Goal: Task Accomplishment & Management: Manage account settings

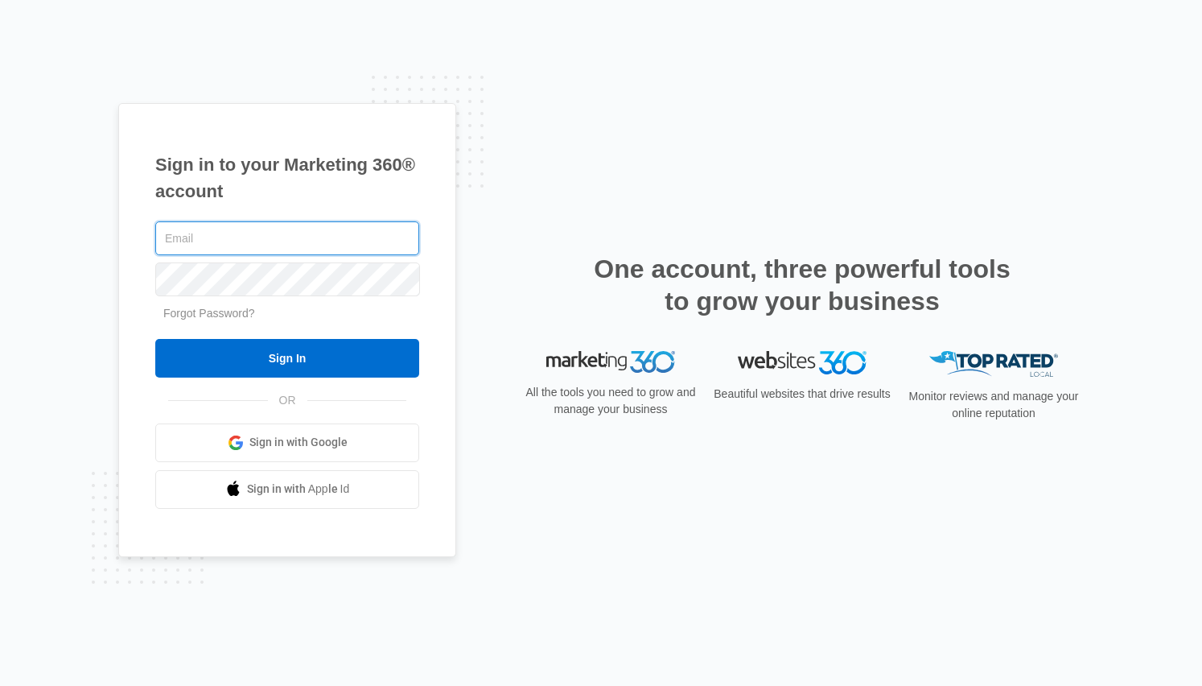
type input "[EMAIL_ADDRESS][DOMAIN_NAME]"
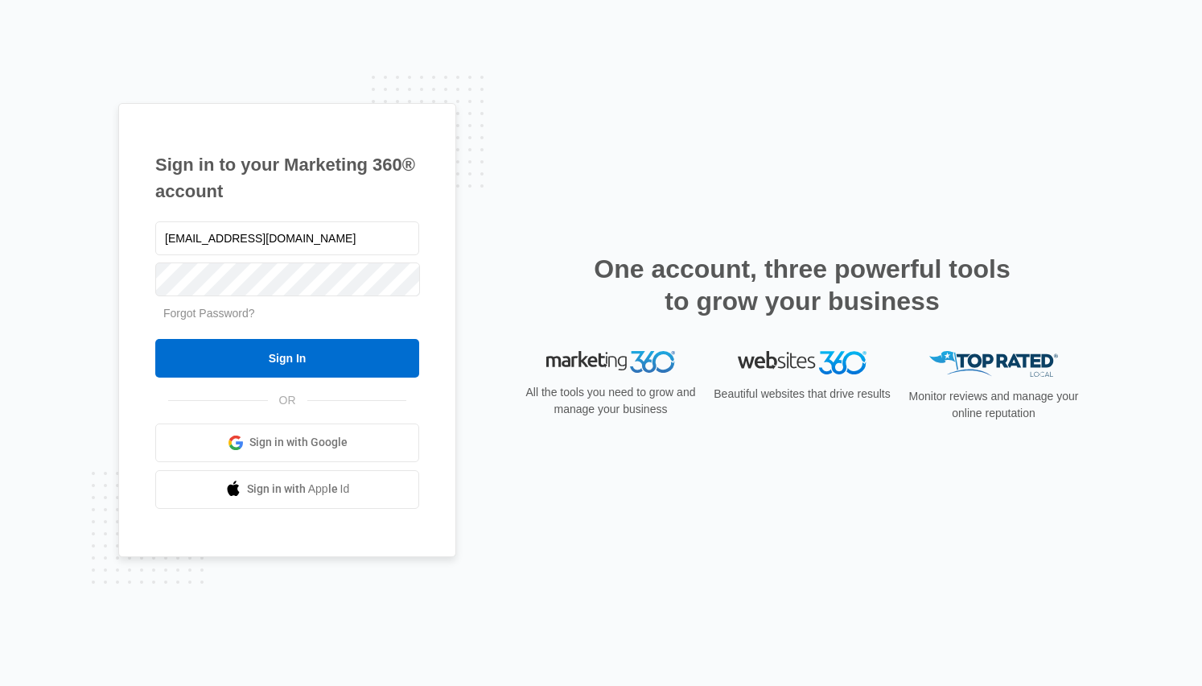
click at [302, 365] on input "Sign In" at bounding box center [287, 358] width 264 height 39
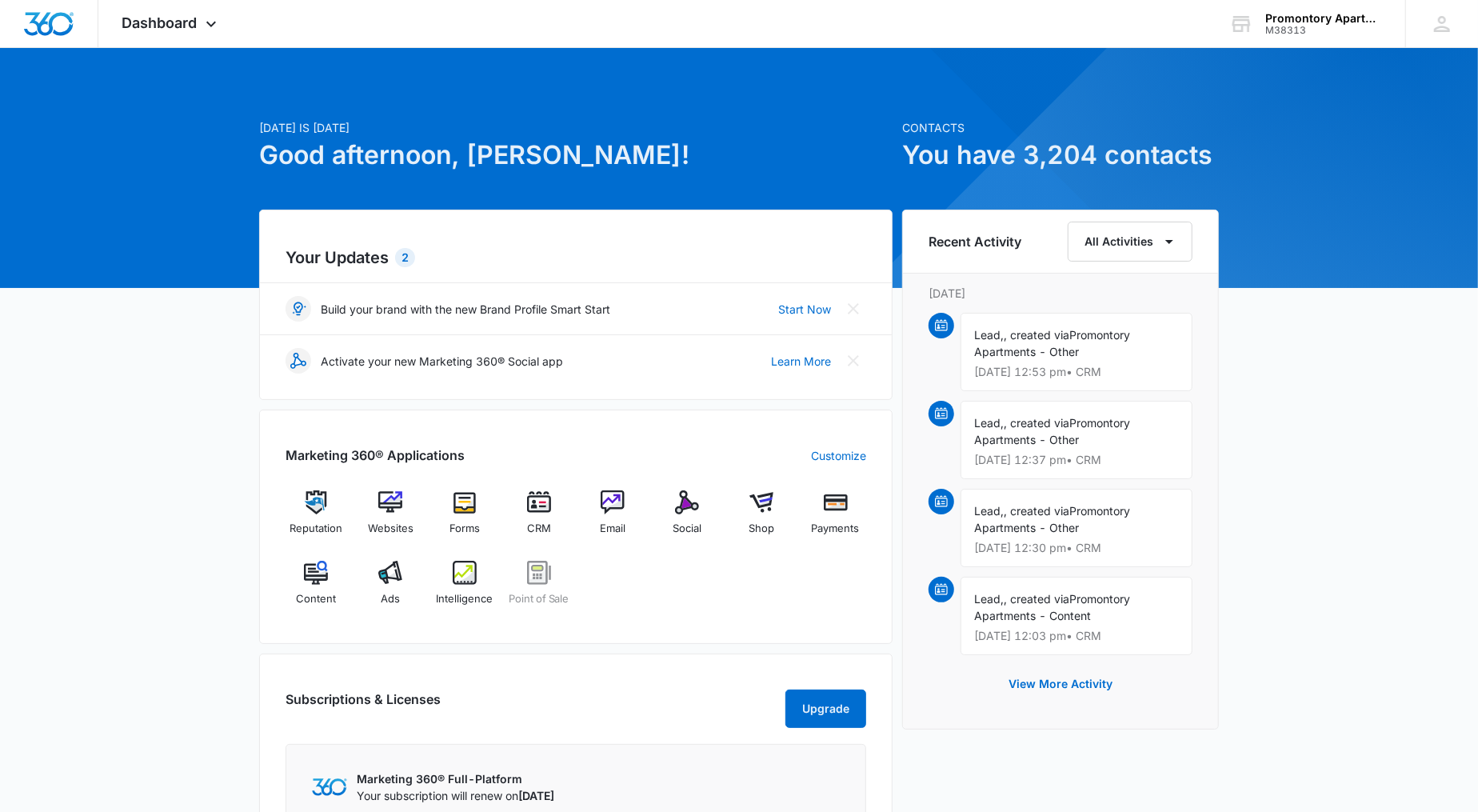
click at [1318, 30] on div "M38313" at bounding box center [1323, 30] width 116 height 11
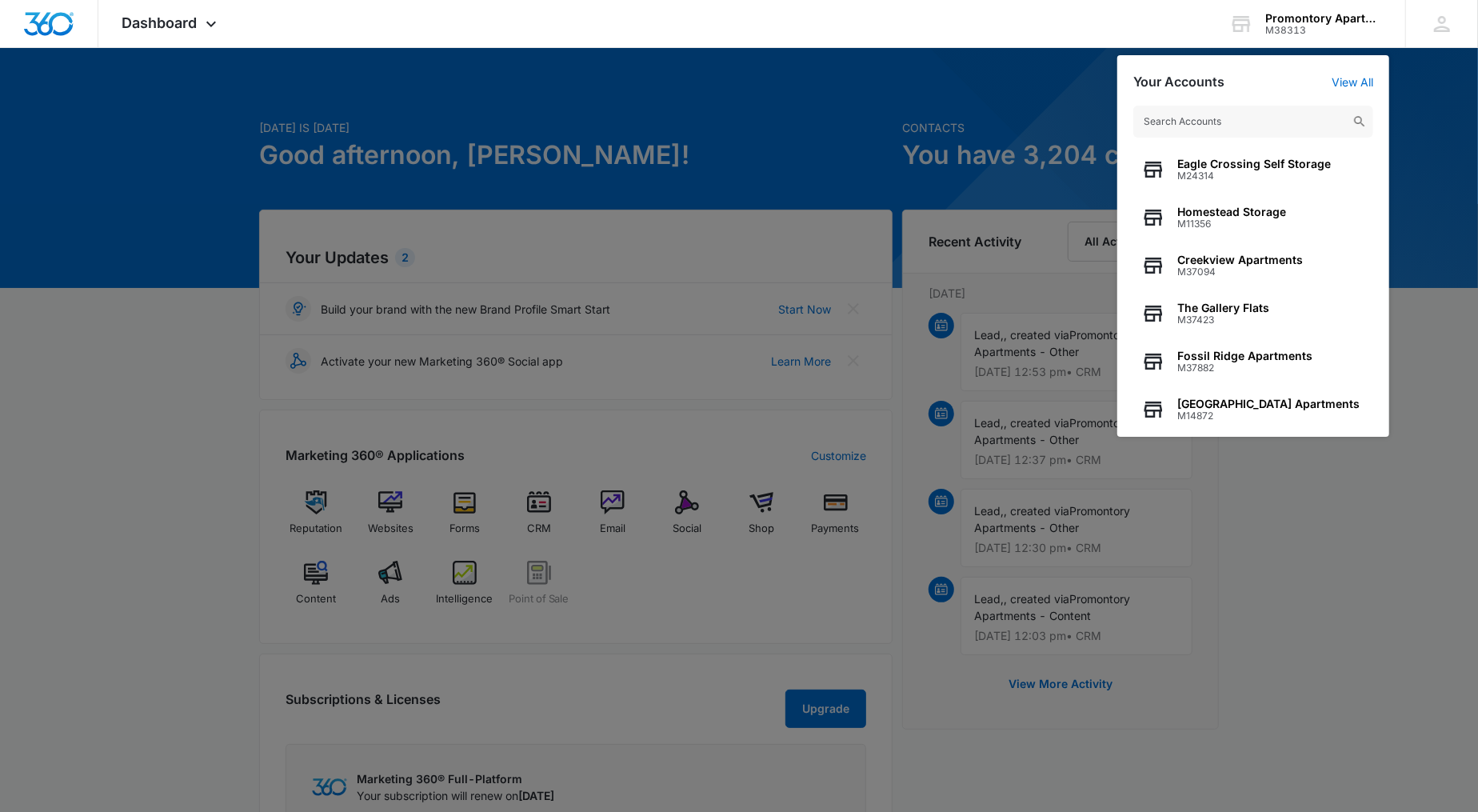
click at [1213, 117] on input "text" at bounding box center [1252, 121] width 240 height 32
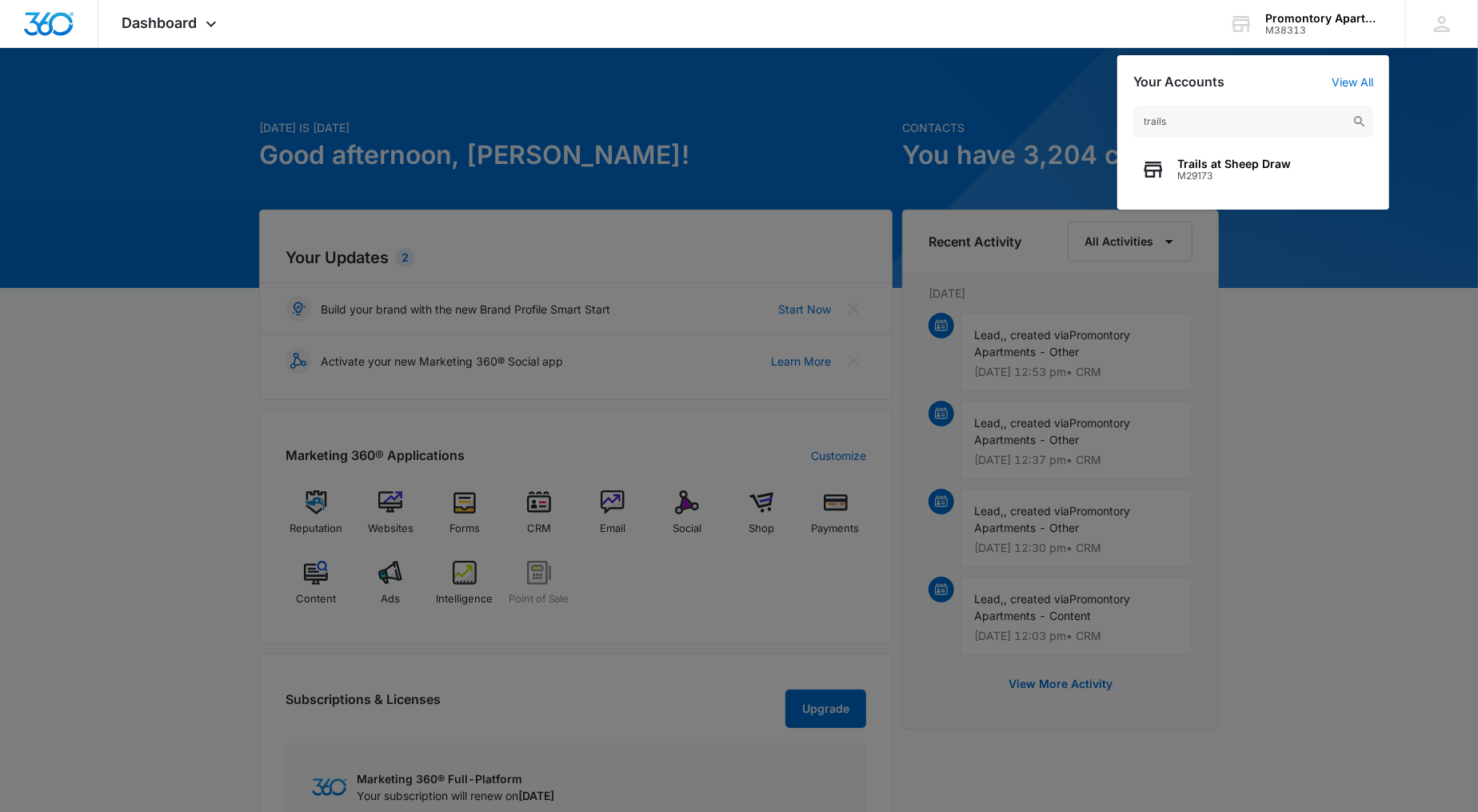
type input "trails"
click at [1235, 178] on span "M29173" at bounding box center [1234, 175] width 113 height 11
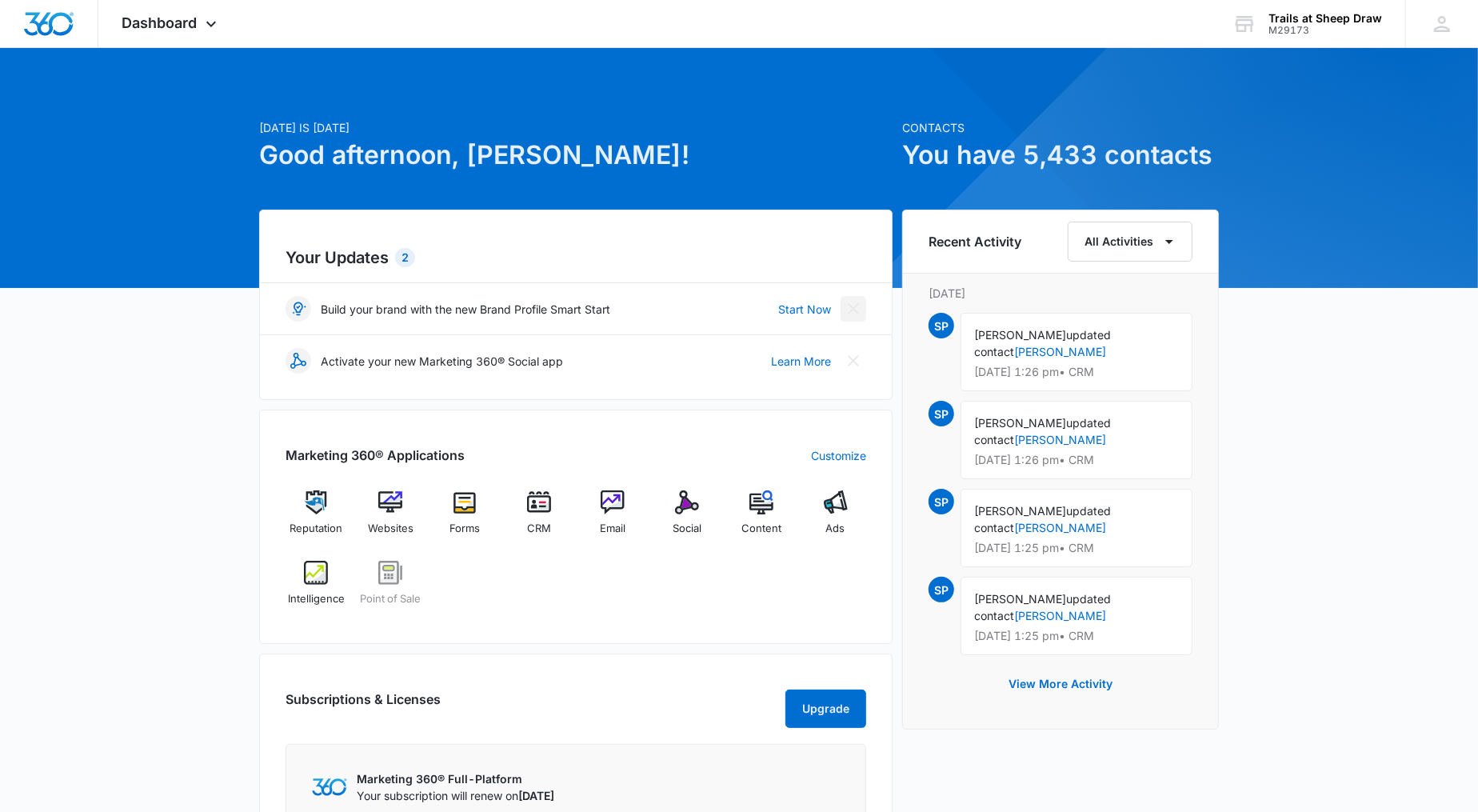
click at [845, 302] on icon "Close" at bounding box center [853, 308] width 19 height 19
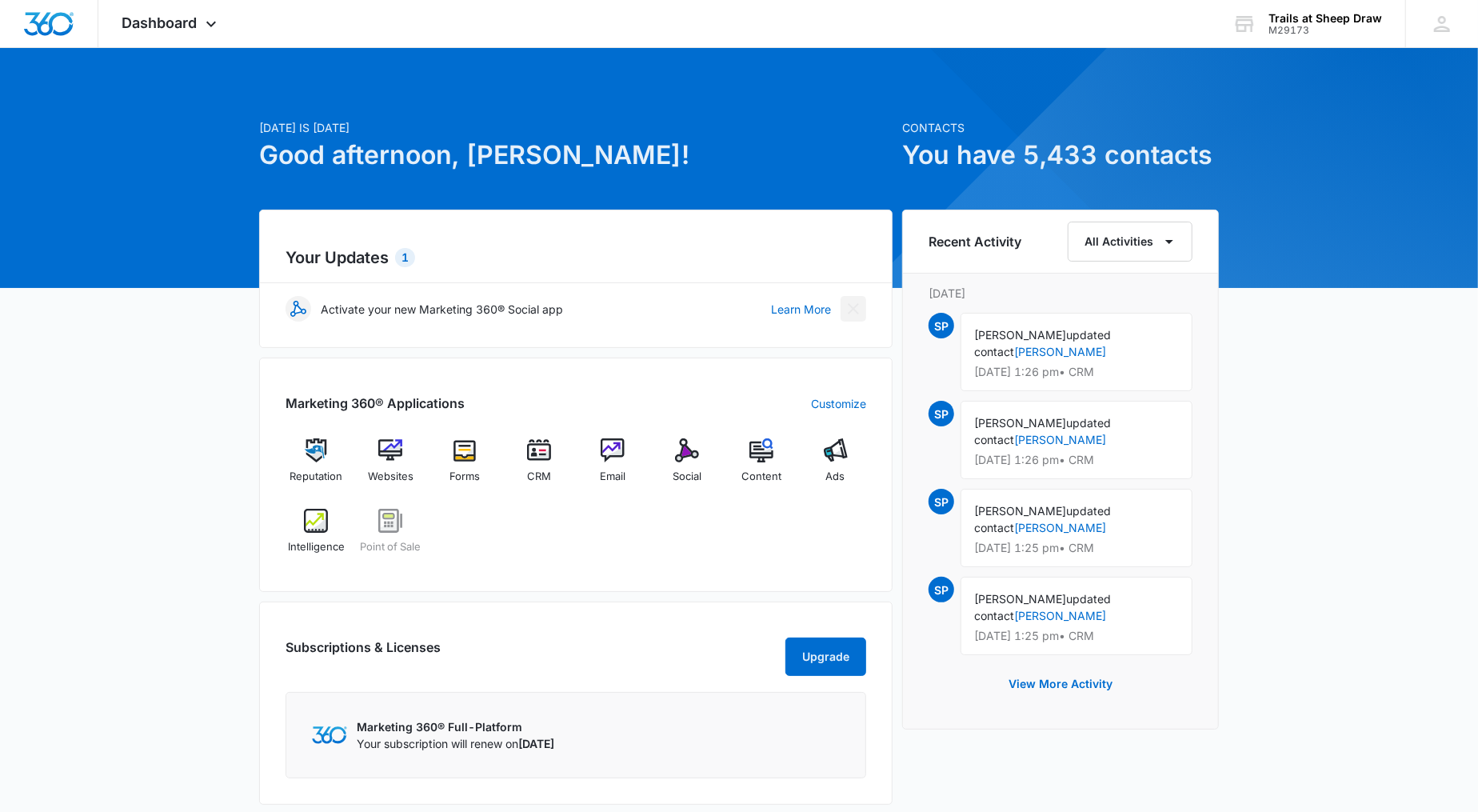
click at [845, 302] on icon "Close" at bounding box center [853, 308] width 19 height 19
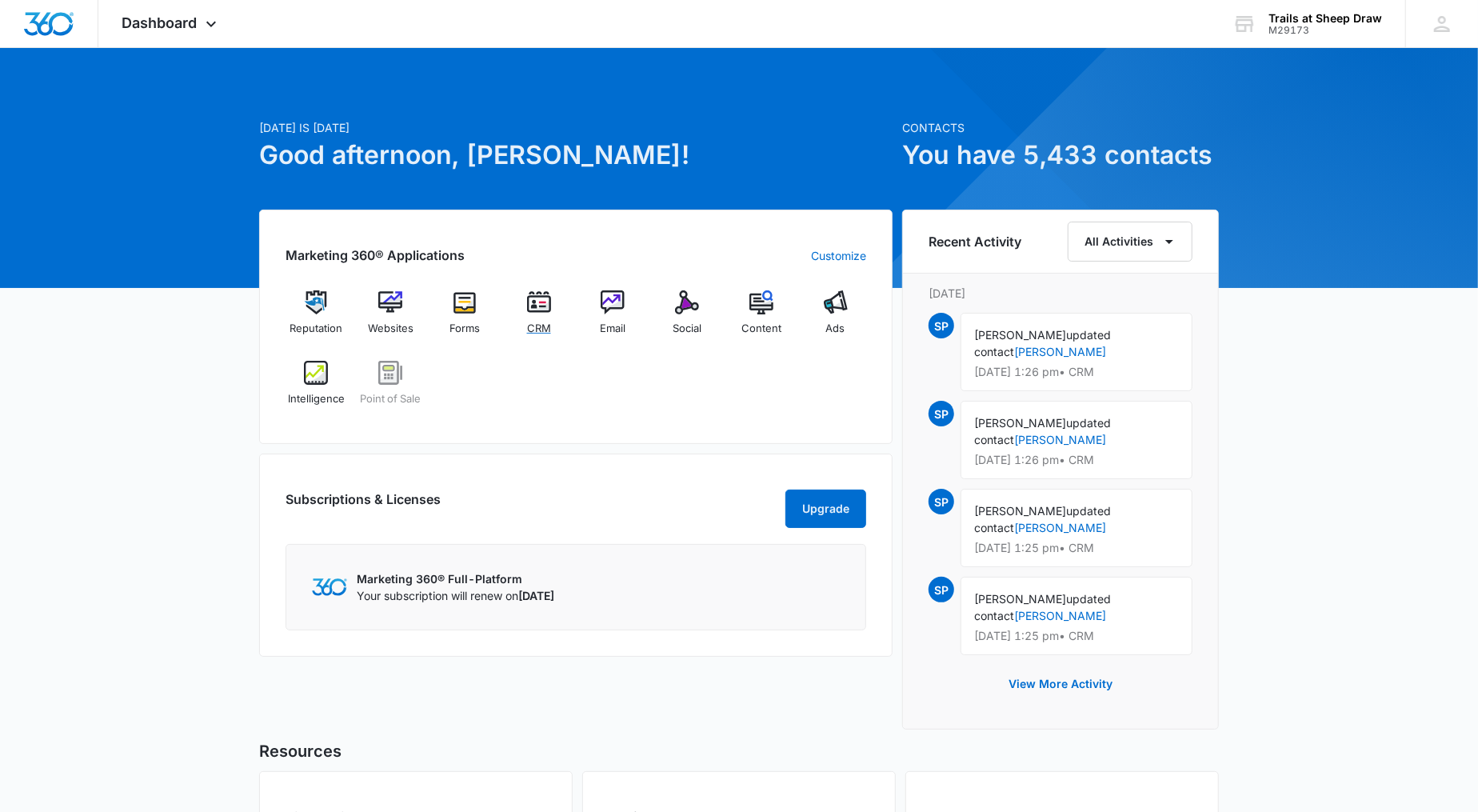
click at [556, 307] on div "CRM" at bounding box center [539, 318] width 62 height 57
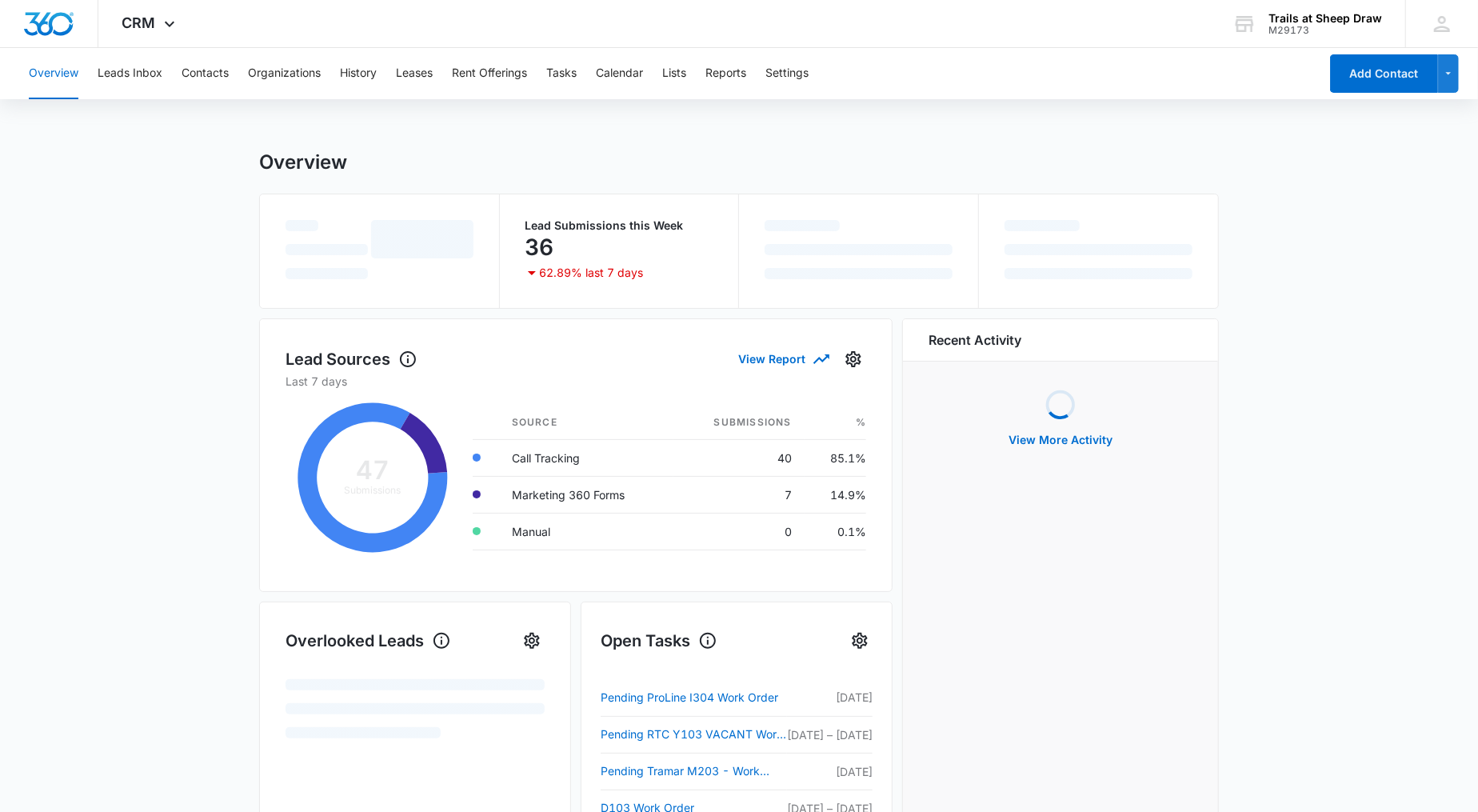
click at [139, 23] on span "CRM" at bounding box center [139, 22] width 34 height 17
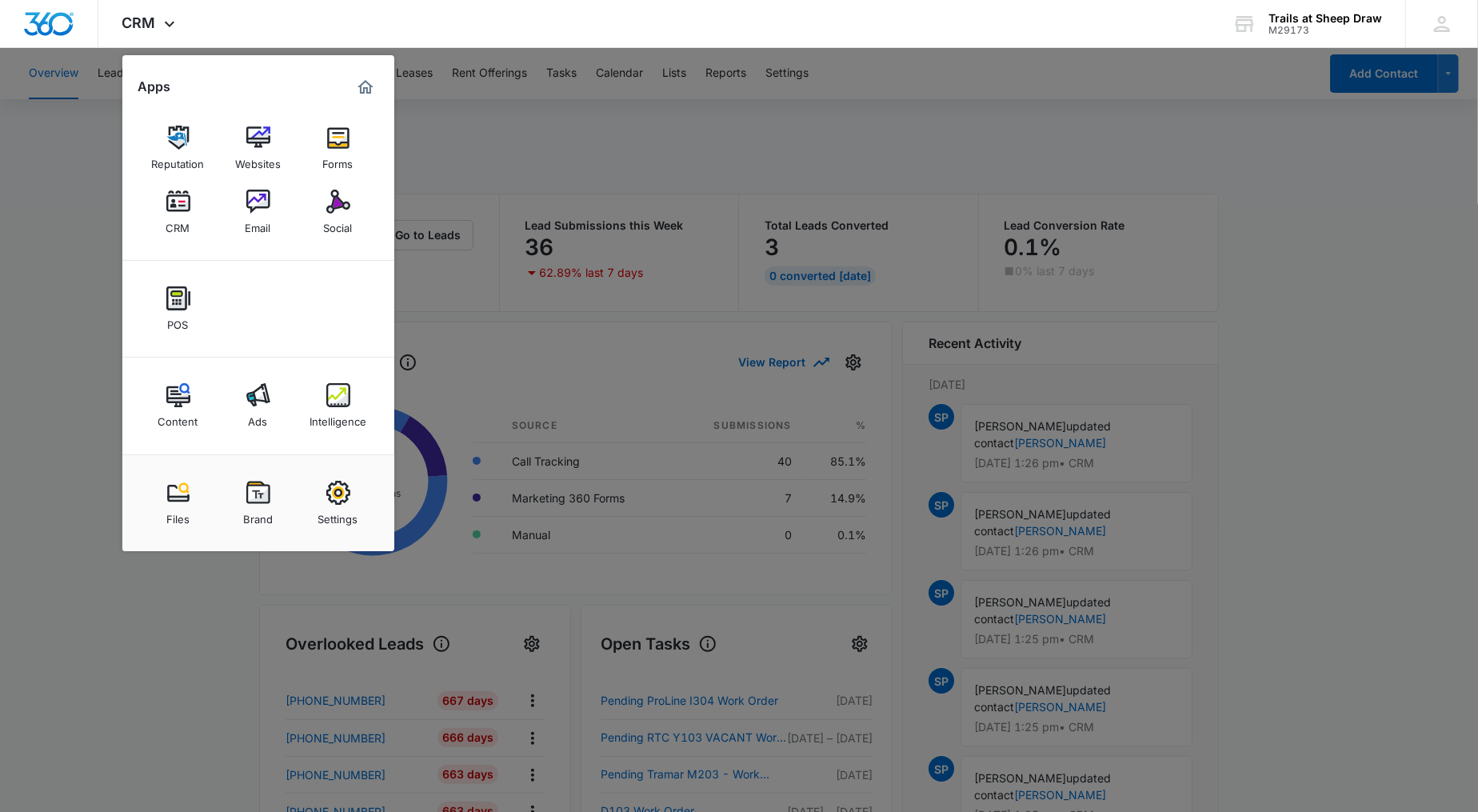
click at [350, 500] on link "Settings" at bounding box center [338, 503] width 61 height 61
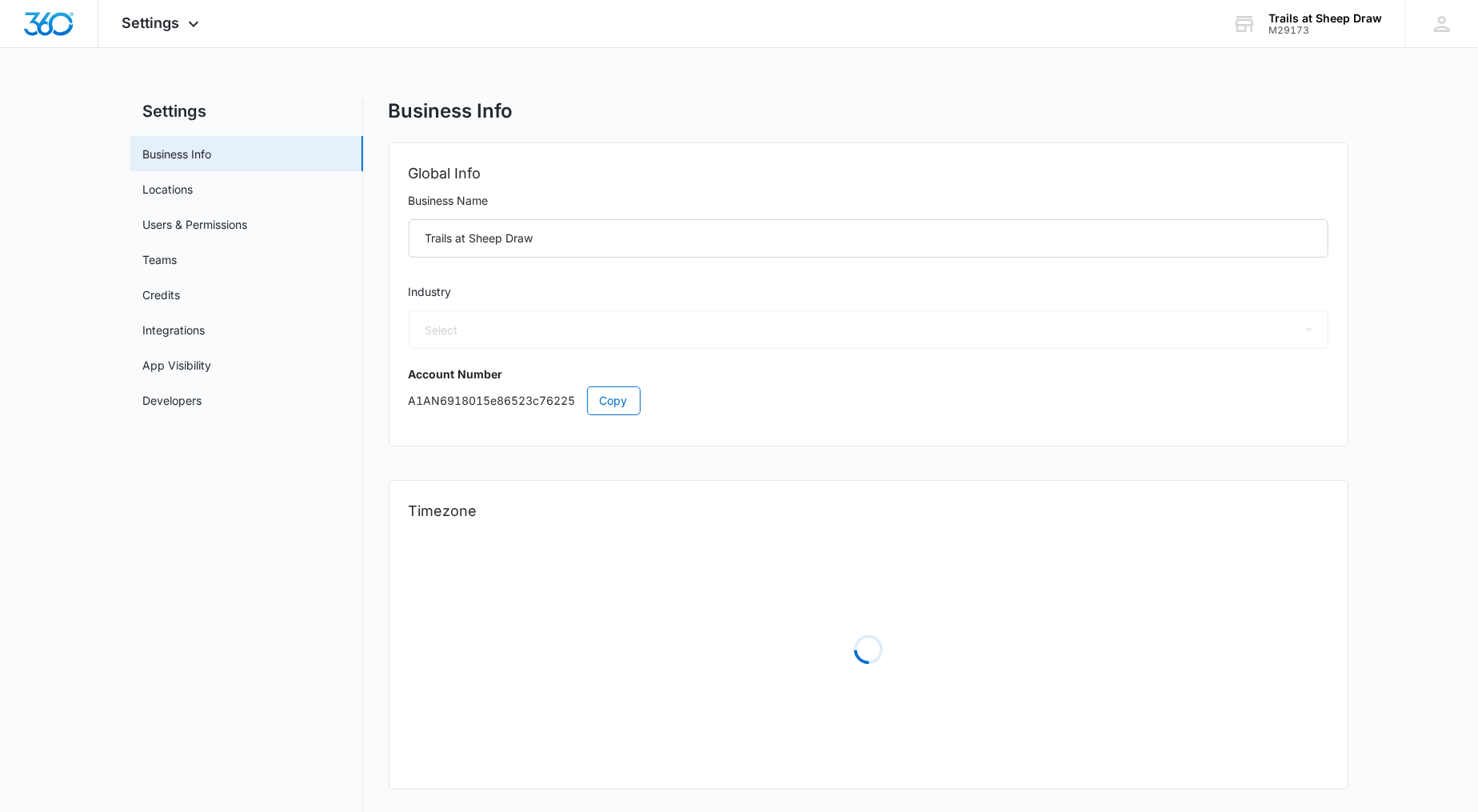
select select "35"
select select "US"
select select "America/[GEOGRAPHIC_DATA]"
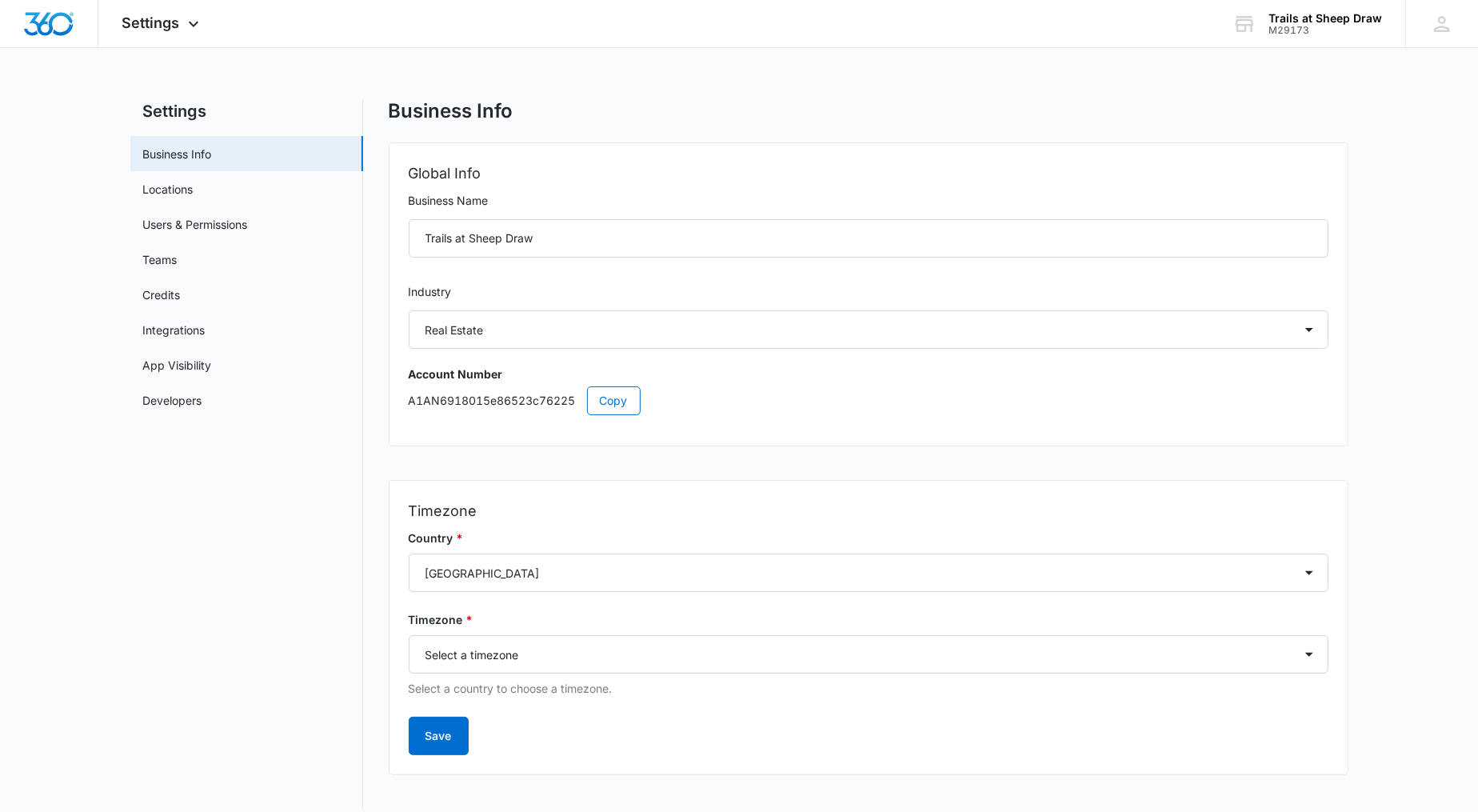
click at [196, 224] on link "Users & Permissions" at bounding box center [195, 224] width 104 height 17
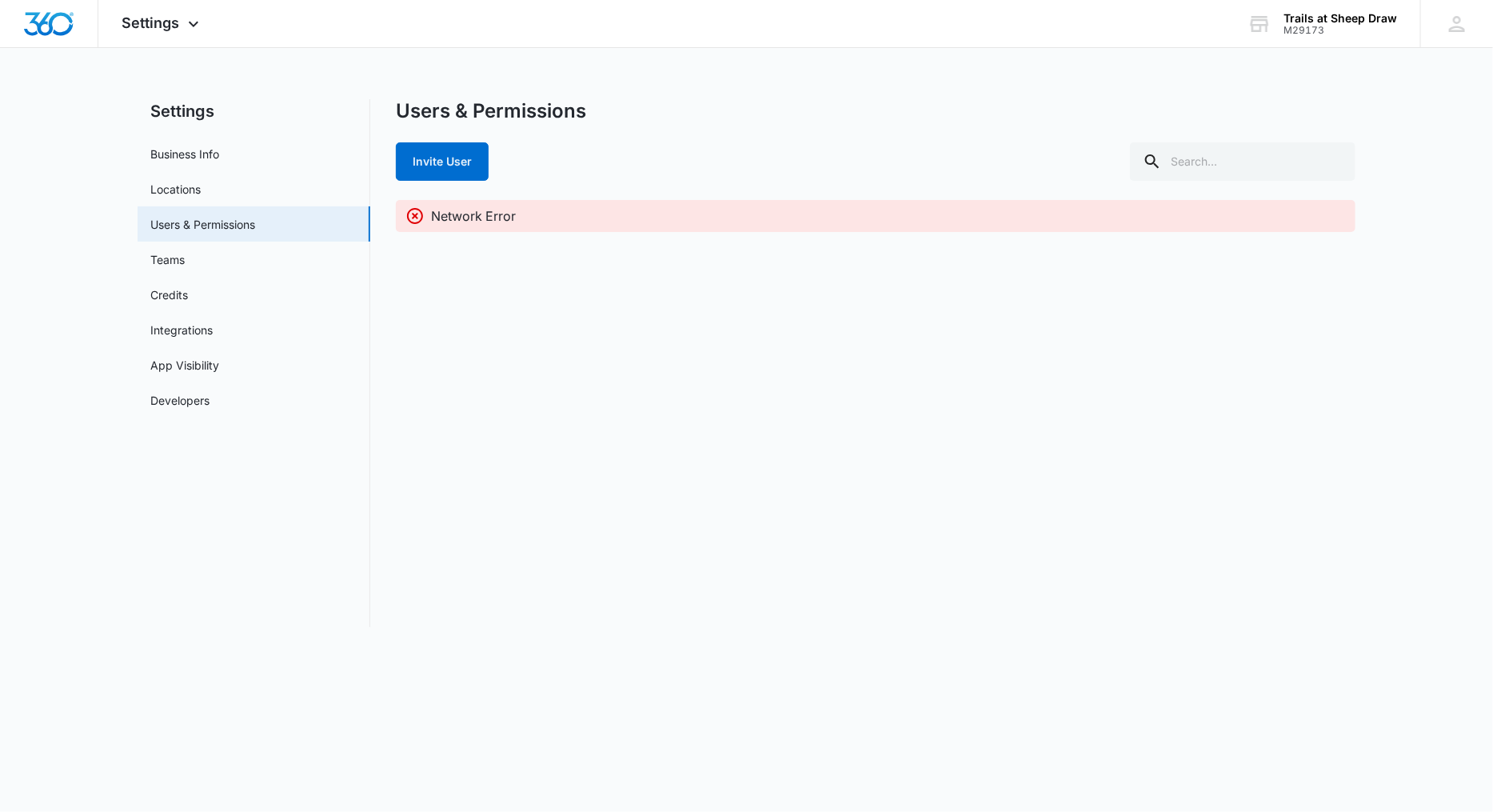
drag, startPoint x: 241, startPoint y: 216, endPoint x: 228, endPoint y: 214, distance: 13.2
click at [241, 216] on link "Users & Permissions" at bounding box center [202, 224] width 104 height 17
click at [201, 195] on link "Locations" at bounding box center [175, 189] width 51 height 17
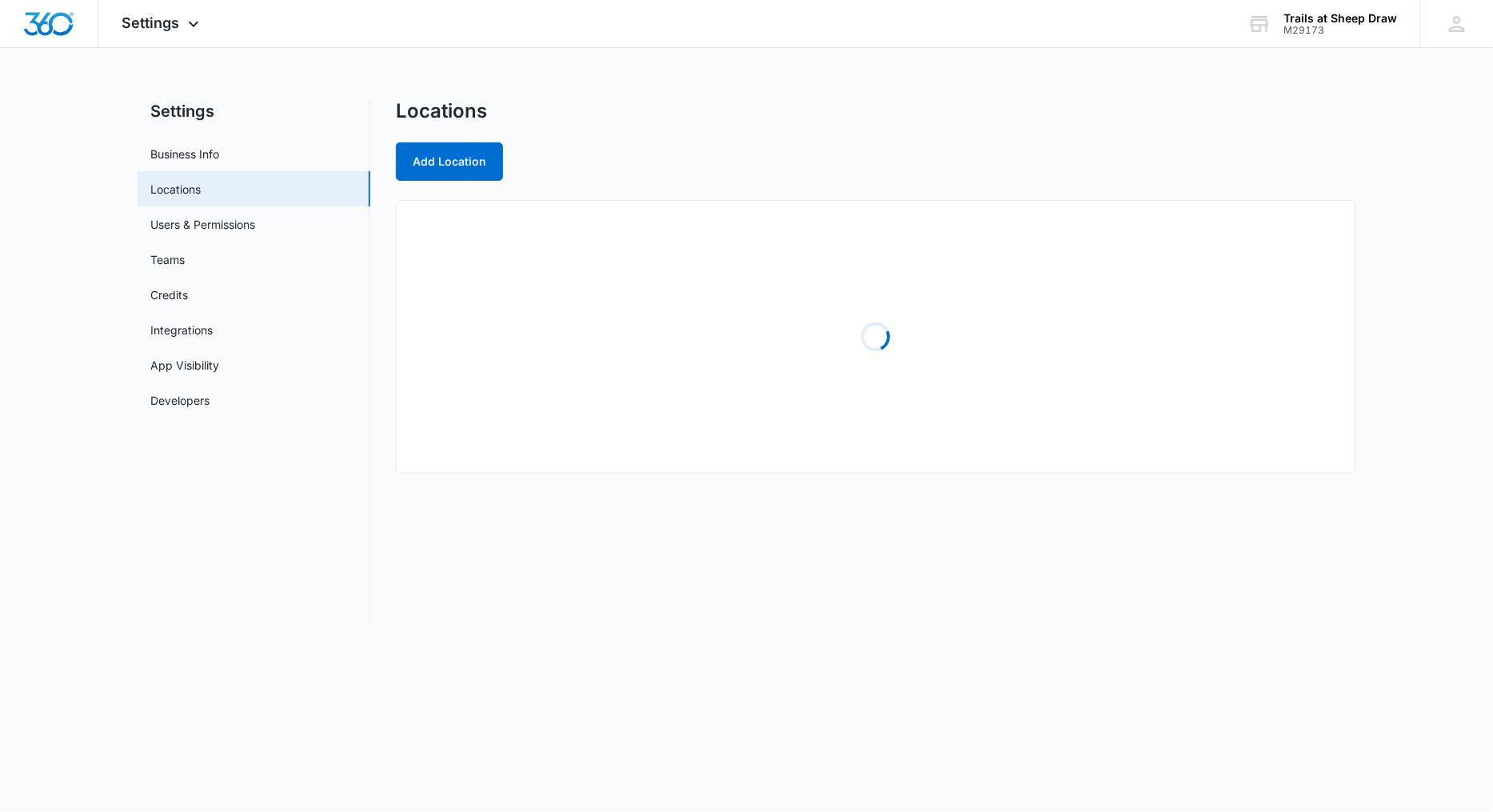
click at [206, 216] on link "Users & Permissions" at bounding box center [202, 224] width 104 height 17
